Goal: Task Accomplishment & Management: Manage account settings

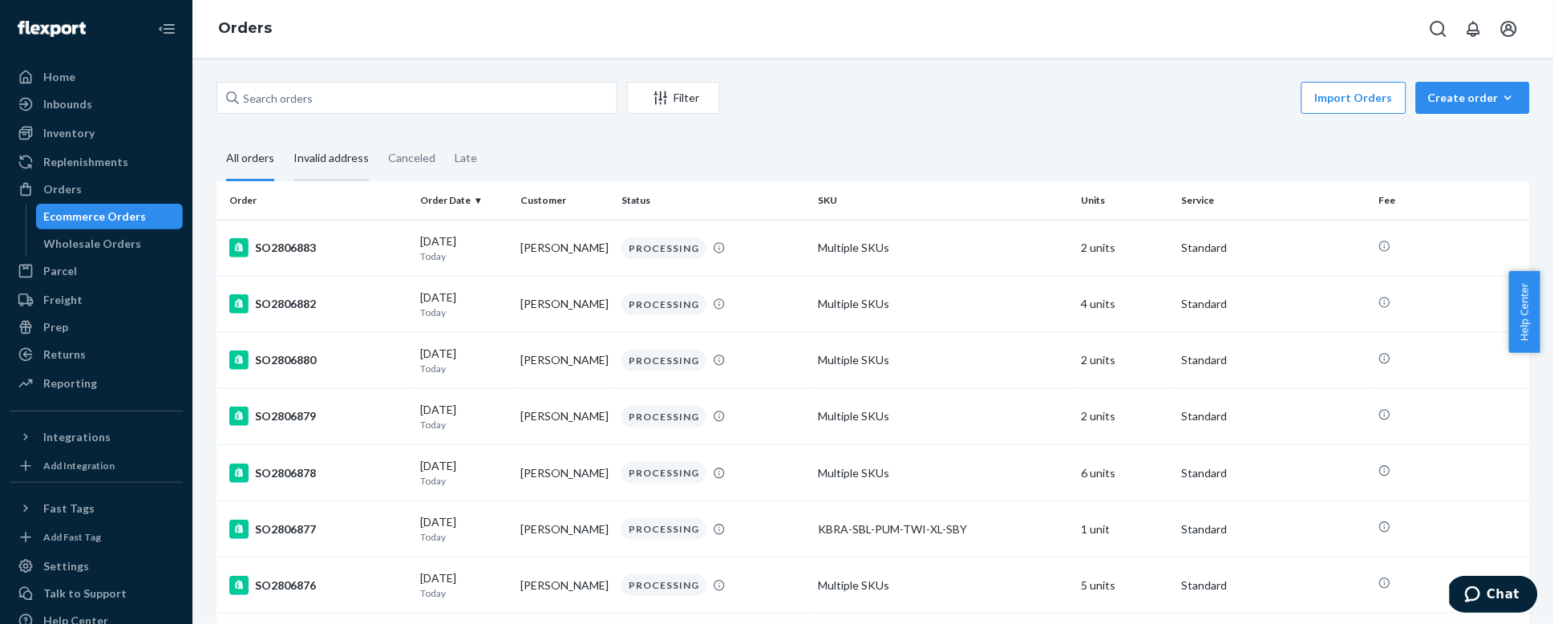
click at [321, 170] on div "Invalid address" at bounding box center [330, 159] width 75 height 44
click at [284, 137] on input "Invalid address" at bounding box center [284, 137] width 0 height 0
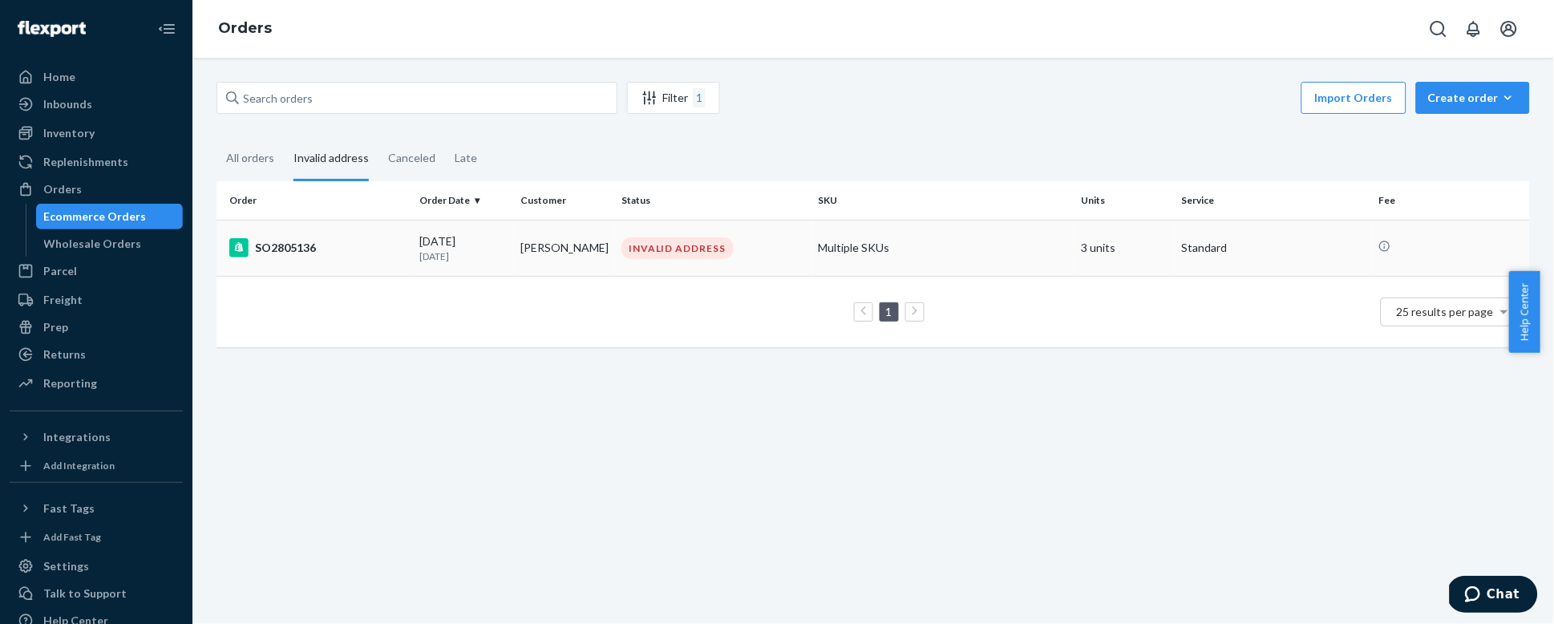
click at [368, 263] on td "SO2805136" at bounding box center [314, 248] width 197 height 56
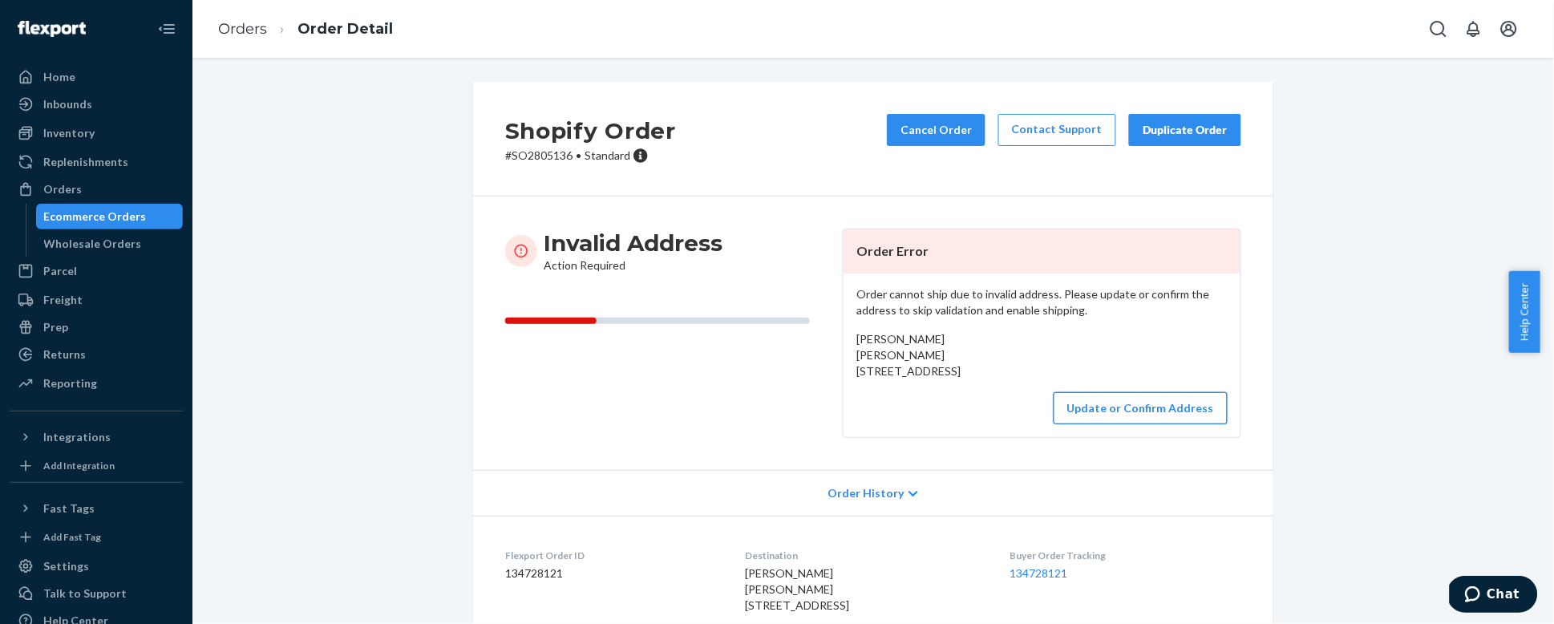
click at [1147, 424] on button "Update or Confirm Address" at bounding box center [1140, 408] width 174 height 32
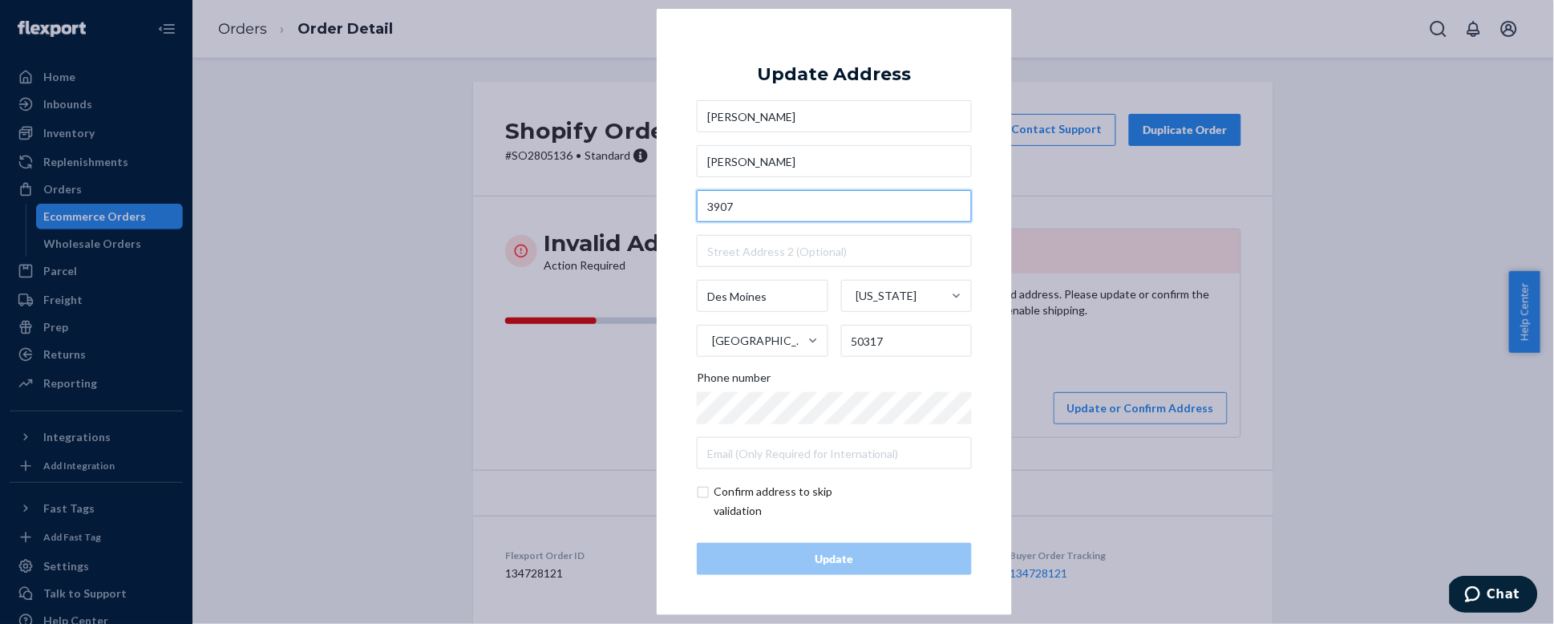
click at [742, 207] on input "3907" at bounding box center [834, 206] width 275 height 32
paste input "E Tiffin Ave"
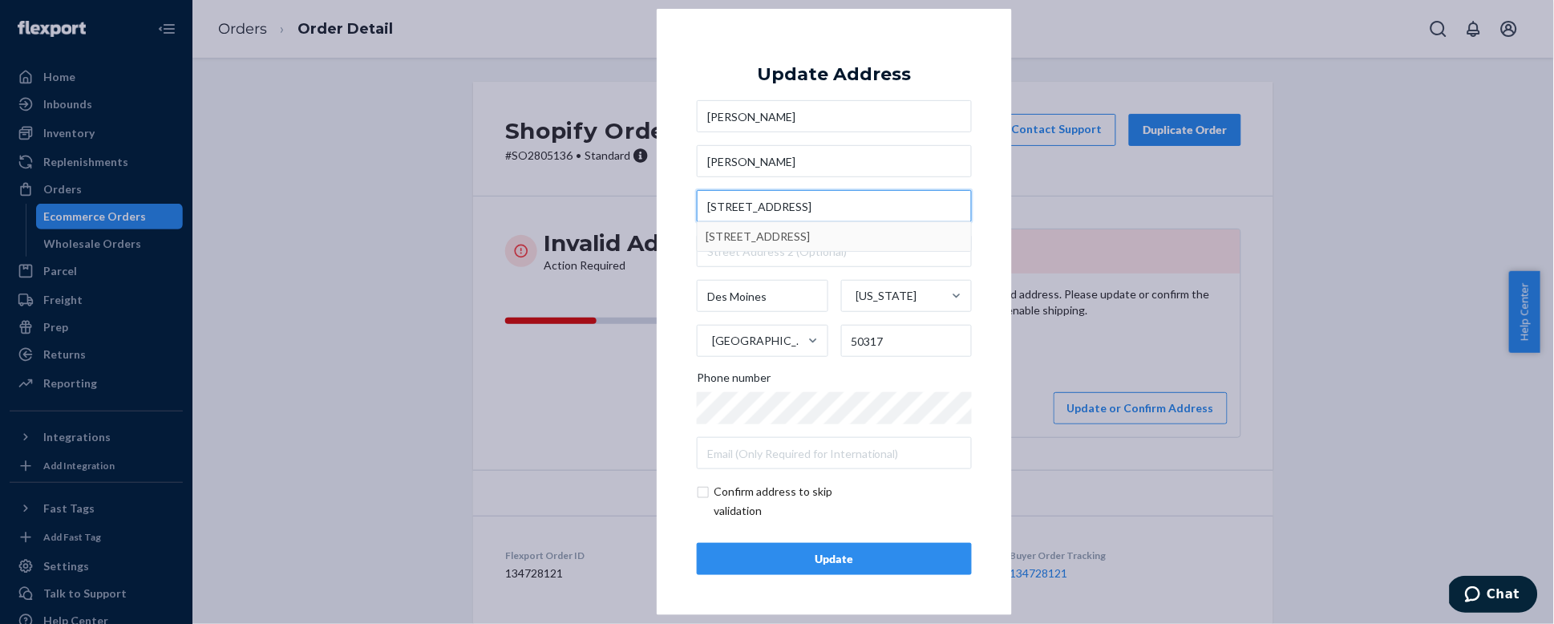
type input "[STREET_ADDRESS]"
click at [855, 560] on div "Update" at bounding box center [834, 559] width 248 height 16
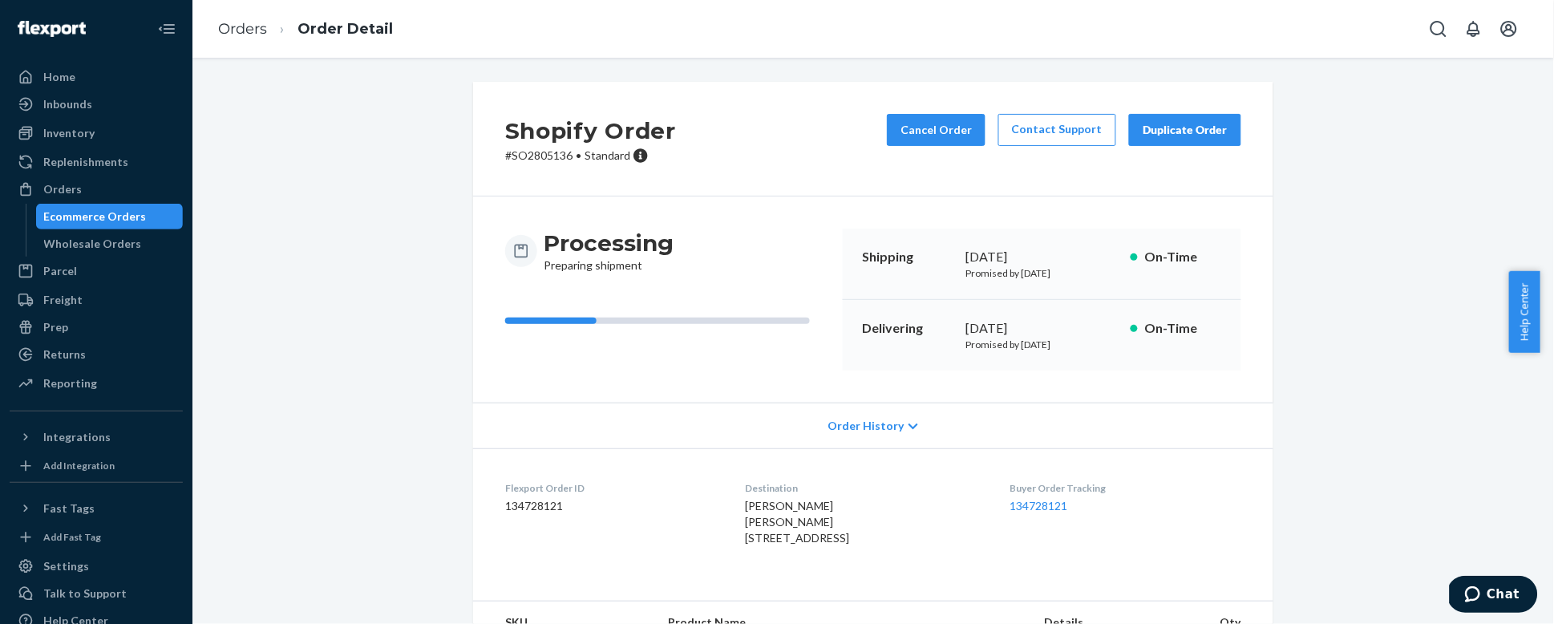
drag, startPoint x: 833, startPoint y: 554, endPoint x: 726, endPoint y: 529, distance: 110.3
click at [726, 529] on dl "Flexport Order ID 134728121 Destination [PERSON_NAME] [PERSON_NAME] [STREET_ADD…" at bounding box center [873, 516] width 800 height 136
copy span "[PERSON_NAME] [STREET_ADDRESS]"
click at [90, 186] on div "Orders" at bounding box center [96, 189] width 170 height 22
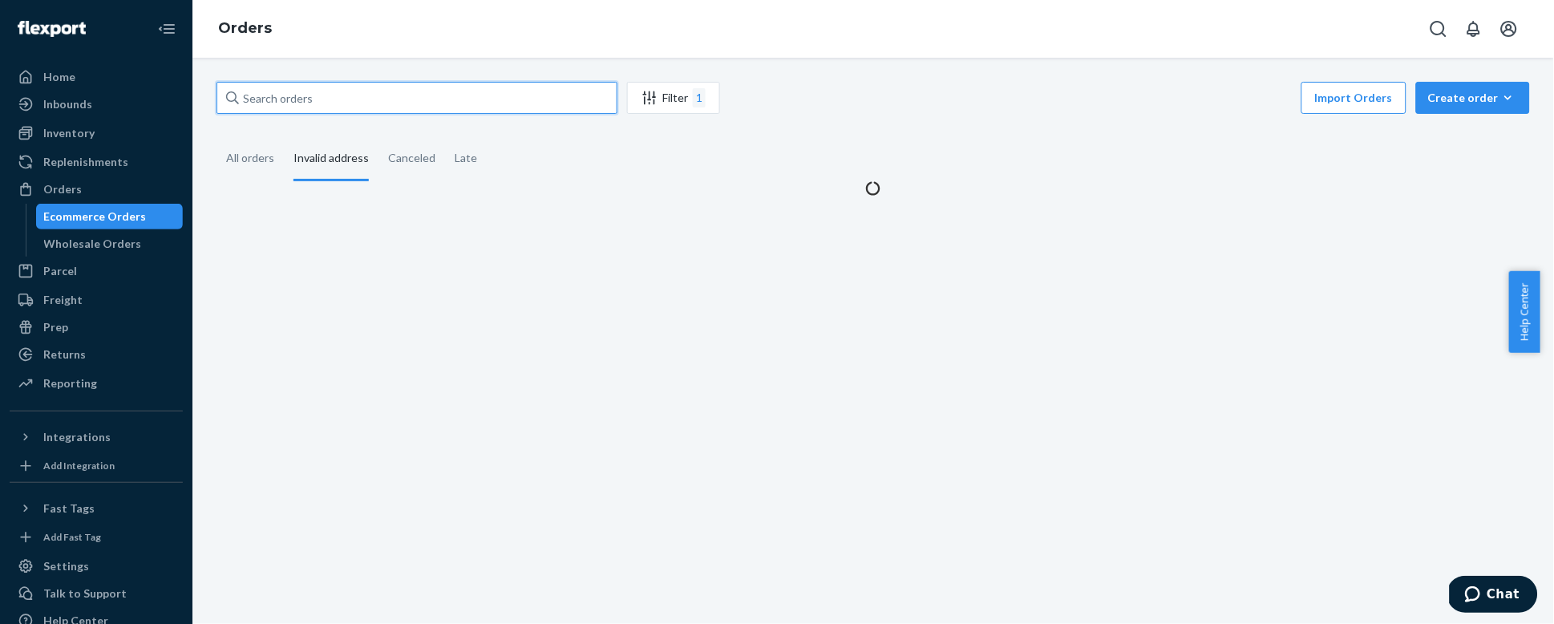
click at [334, 96] on input "text" at bounding box center [416, 98] width 401 height 32
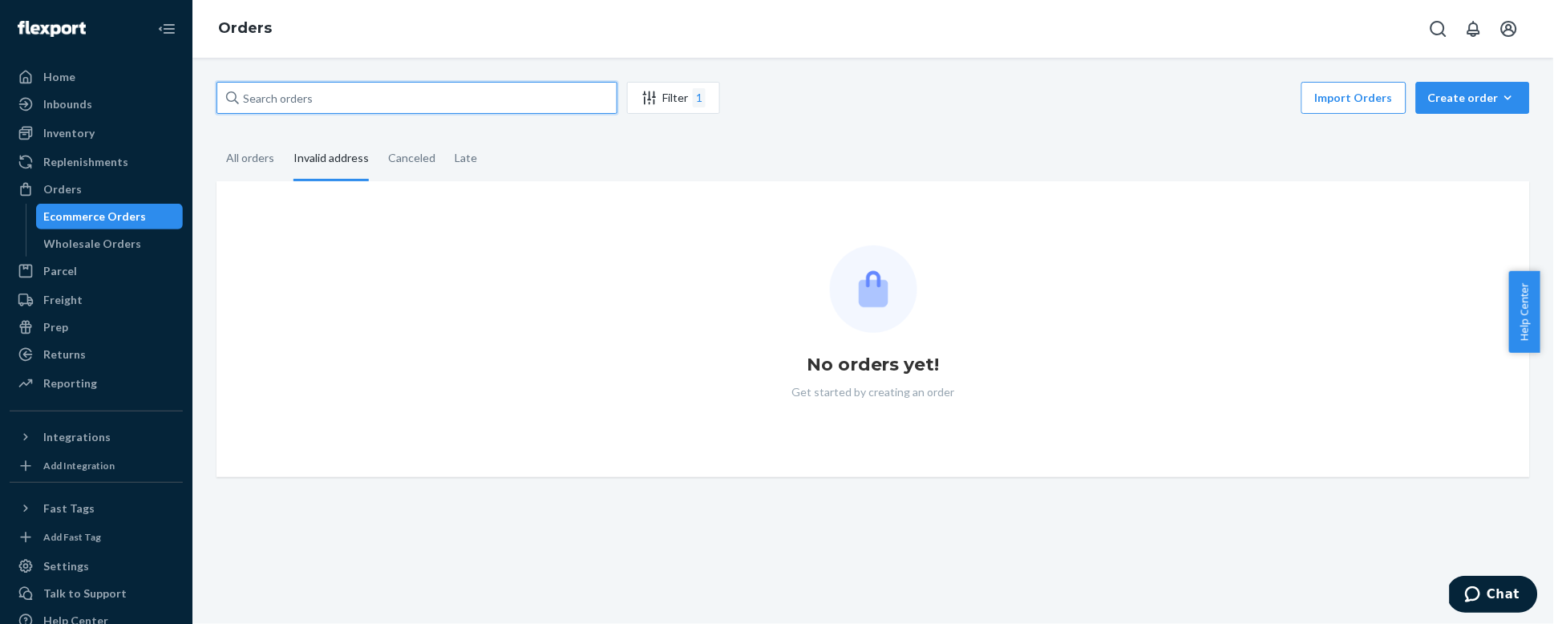
paste input "[PERSON_NAME]"
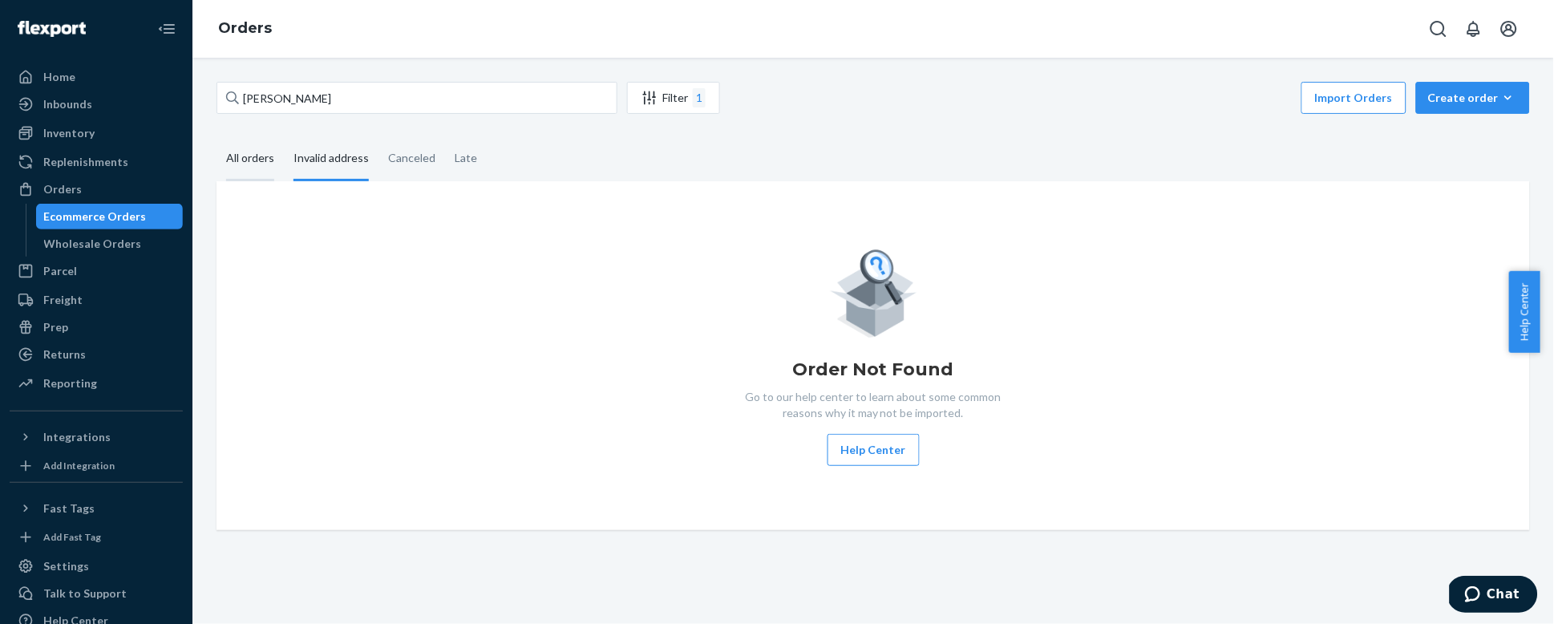
click at [250, 160] on div "All orders" at bounding box center [250, 159] width 48 height 44
click at [216, 137] on input "All orders" at bounding box center [216, 137] width 0 height 0
click at [249, 160] on div "All orders" at bounding box center [250, 159] width 48 height 44
click at [216, 137] on input "All orders" at bounding box center [216, 137] width 0 height 0
click at [308, 105] on input "[PERSON_NAME]" at bounding box center [416, 98] width 401 height 32
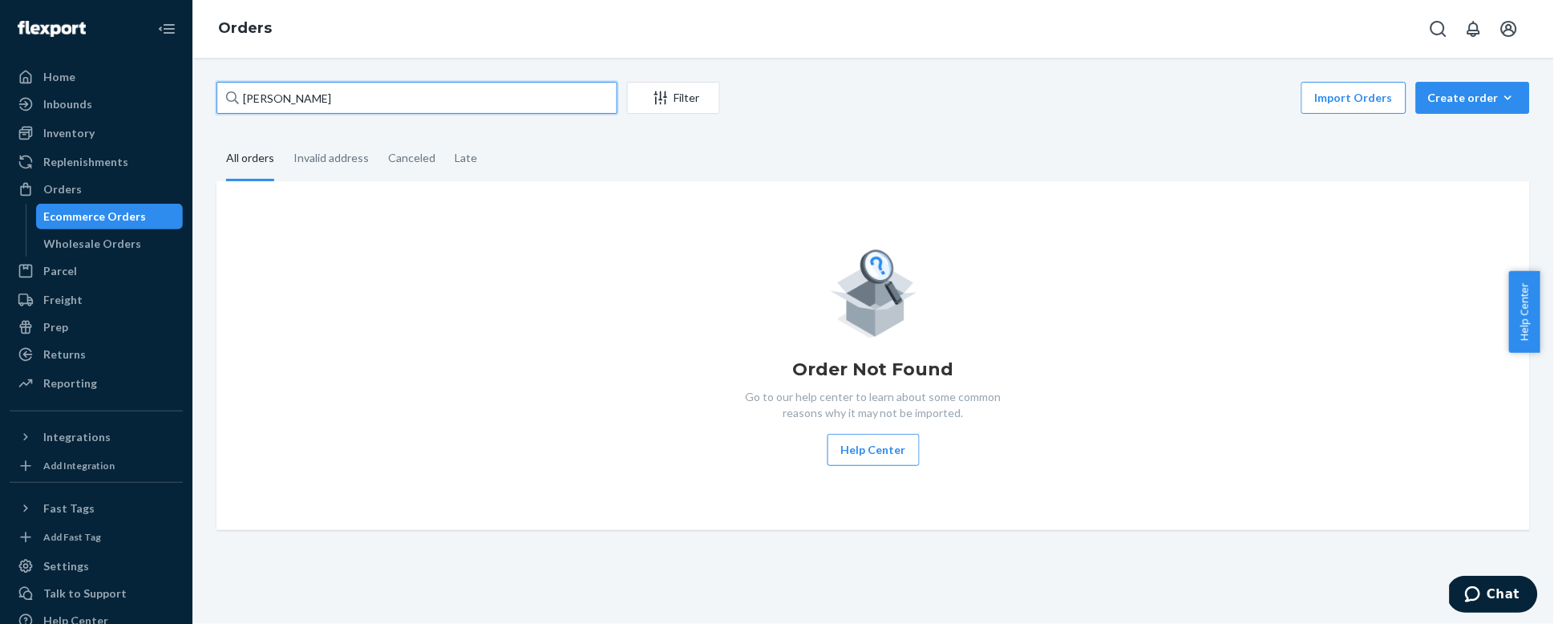
click at [308, 105] on input "[PERSON_NAME]" at bounding box center [416, 98] width 401 height 32
paste input "SO2802151"
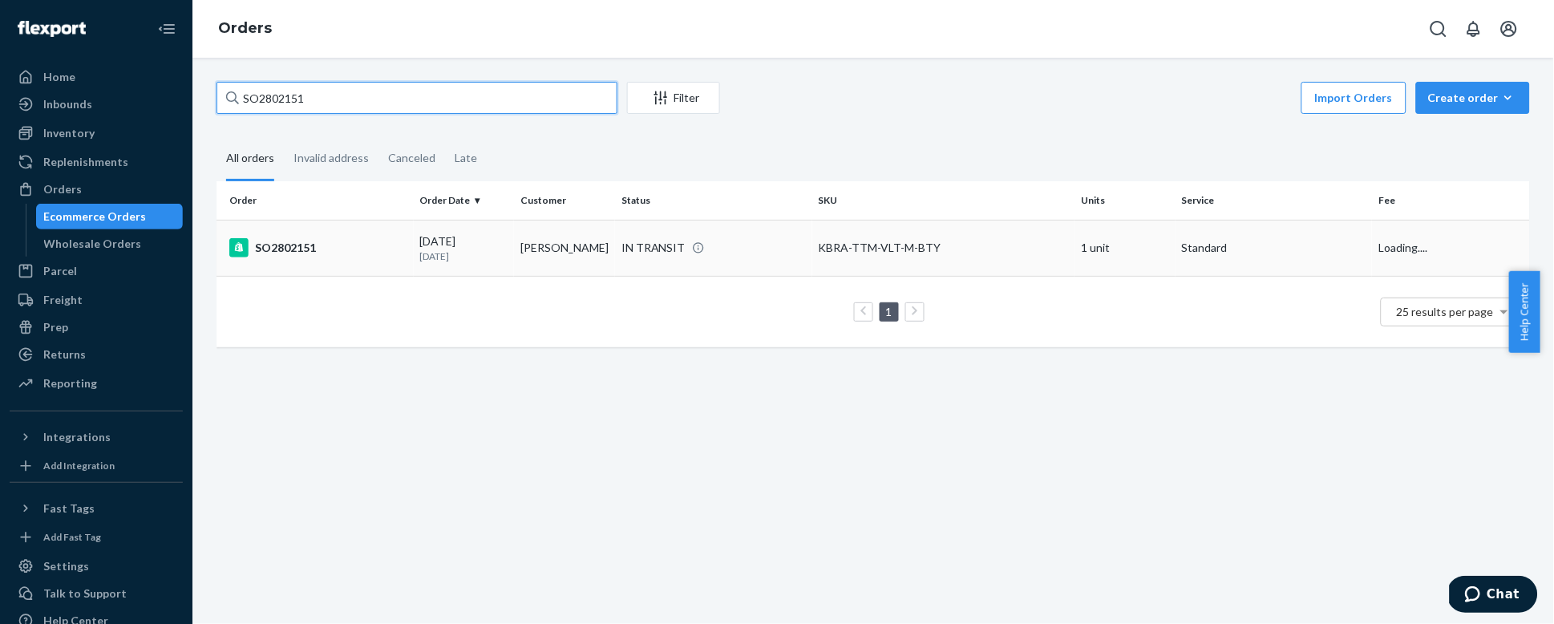
type input "SO2802151"
click at [350, 234] on td "SO2802151" at bounding box center [314, 248] width 197 height 56
